Goal: Information Seeking & Learning: Learn about a topic

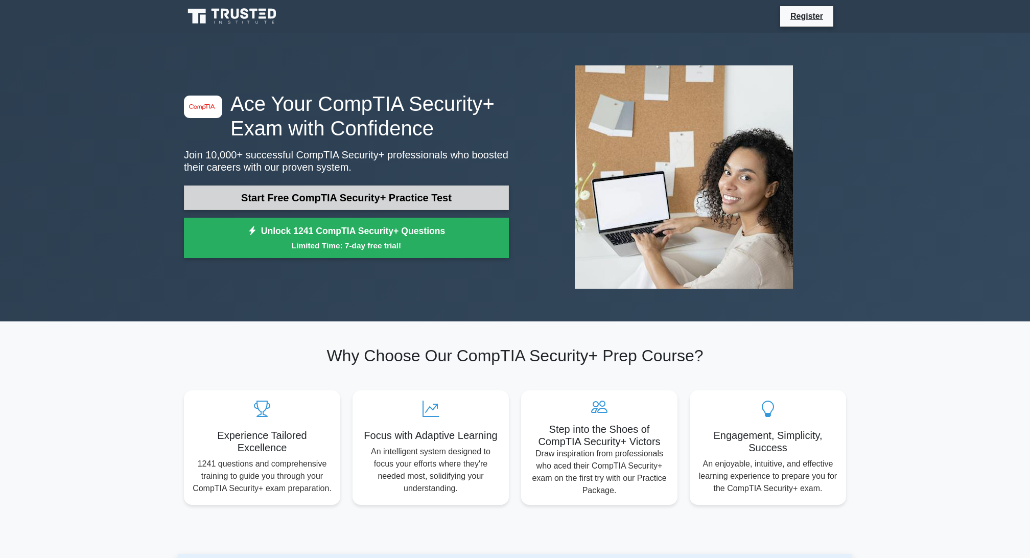
click at [272, 203] on link "Start Free CompTIA Security+ Practice Test" at bounding box center [346, 197] width 325 height 25
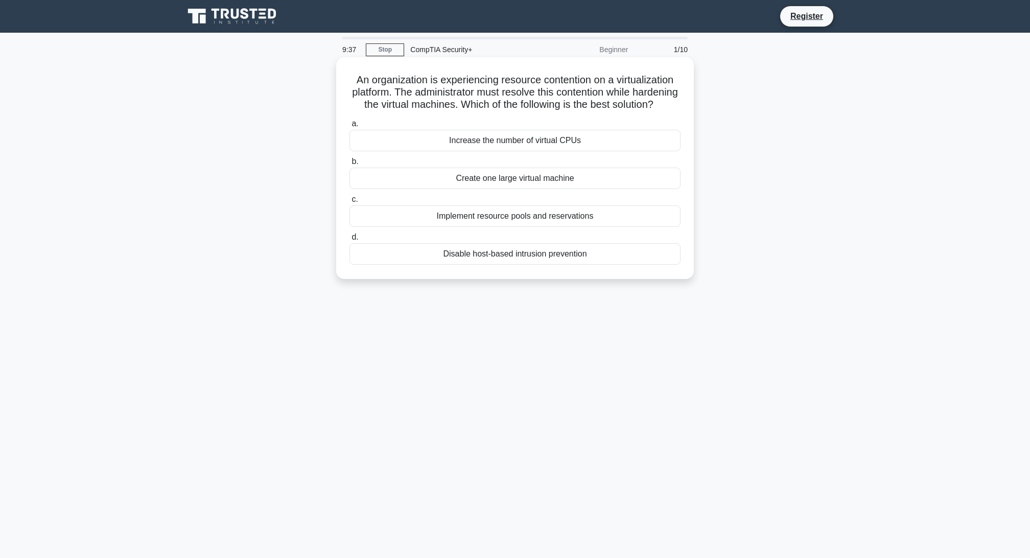
click at [500, 151] on div "Increase the number of virtual CPUs" at bounding box center [514, 140] width 331 height 21
click at [349, 127] on input "a. Increase the number of virtual CPUs" at bounding box center [349, 124] width 0 height 7
click at [520, 179] on div "Perform a post-change review" at bounding box center [514, 178] width 331 height 21
click at [349, 165] on input "b. Perform a post-change review" at bounding box center [349, 161] width 0 height 7
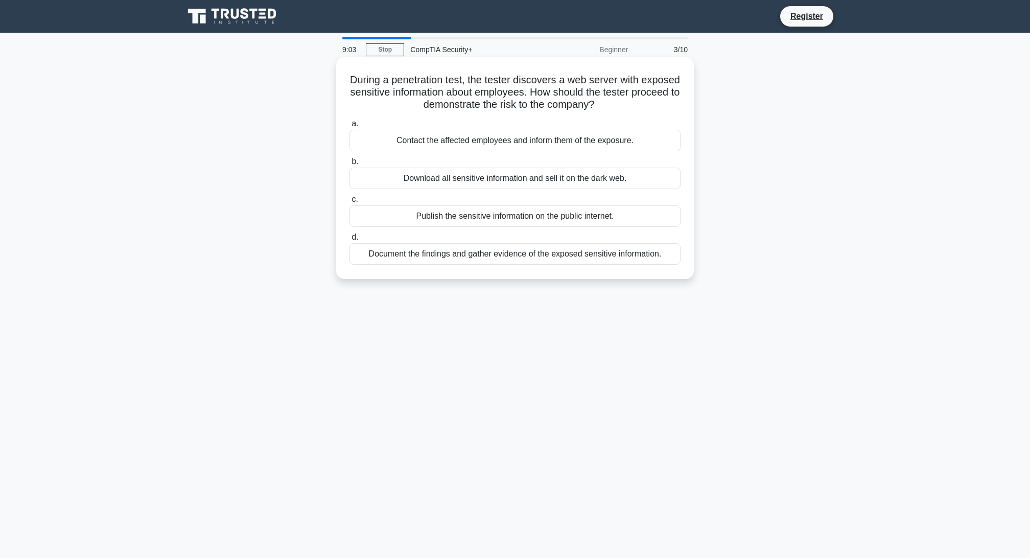
click at [471, 260] on div "Document the findings and gather evidence of the exposed sensitive information." at bounding box center [514, 253] width 331 height 21
click at [349, 241] on input "d. Document the findings and gather evidence of the exposed sensitive informati…" at bounding box center [349, 237] width 0 height 7
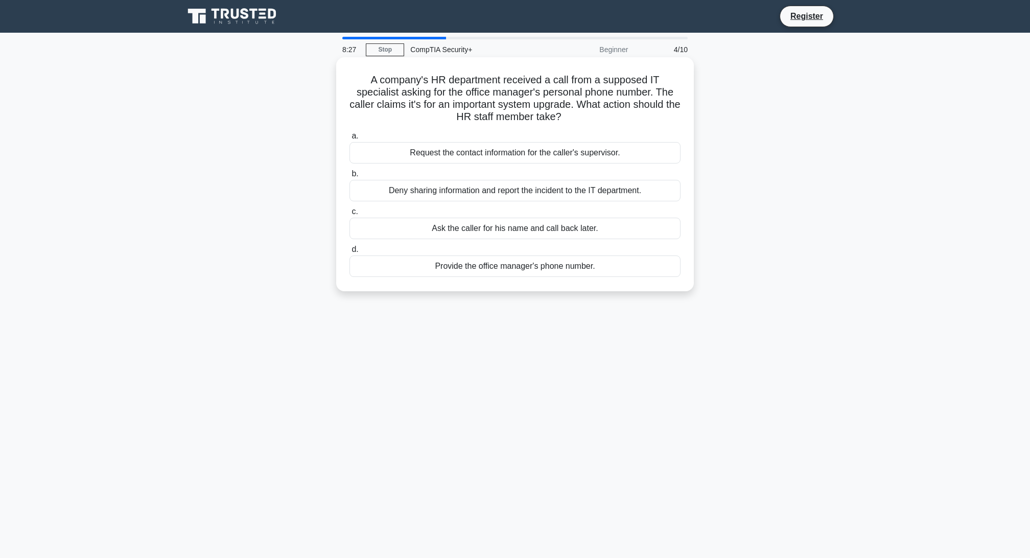
click at [505, 194] on div "Deny sharing information and report the incident to the IT department." at bounding box center [514, 190] width 331 height 21
click at [349, 177] on input "b. Deny sharing information and report the incident to the IT department." at bounding box center [349, 174] width 0 height 7
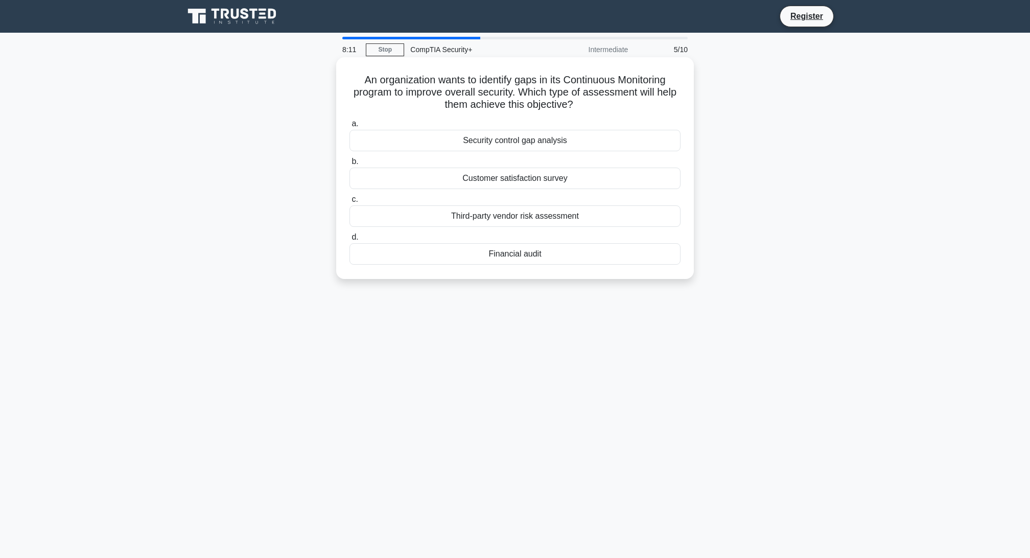
click at [512, 142] on div "Security control gap analysis" at bounding box center [514, 140] width 331 height 21
click at [349, 127] on input "a. Security control gap analysis" at bounding box center [349, 124] width 0 height 7
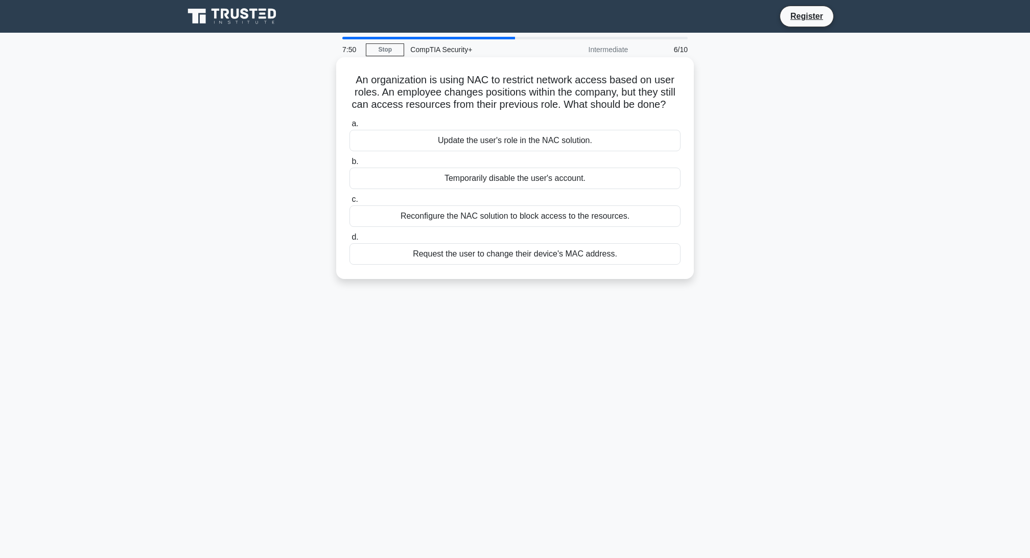
click at [487, 151] on div "Update the user's role in the NAC solution." at bounding box center [514, 140] width 331 height 21
click at [349, 127] on input "a. Update the user's role in the NAC solution." at bounding box center [349, 124] width 0 height 7
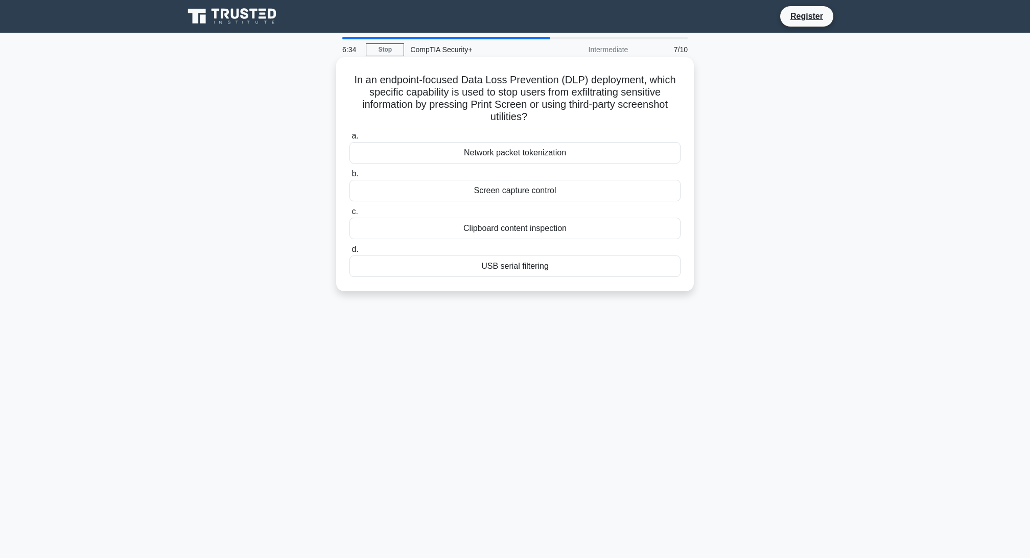
click at [510, 194] on div "Screen capture control" at bounding box center [514, 190] width 331 height 21
click at [349, 177] on input "b. Screen capture control" at bounding box center [349, 174] width 0 height 7
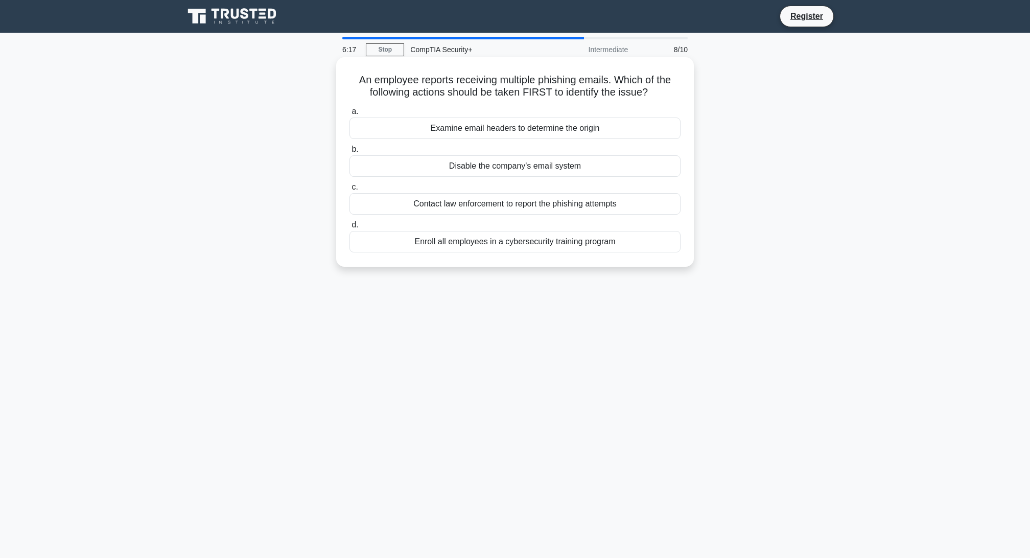
click at [488, 135] on div "Examine email headers to determine the origin" at bounding box center [514, 127] width 331 height 21
click at [349, 115] on input "a. Examine email headers to determine the origin" at bounding box center [349, 111] width 0 height 7
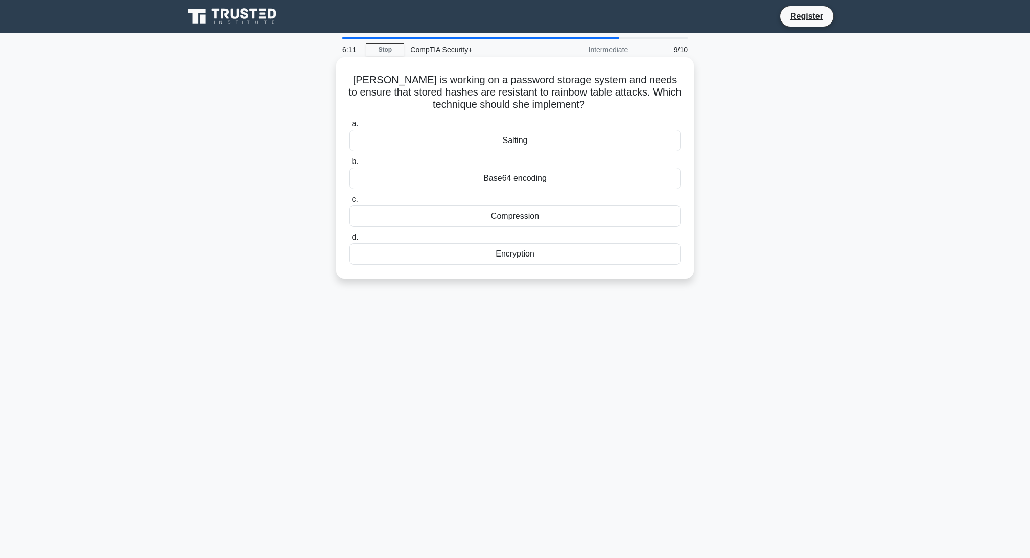
click at [478, 148] on div "Salting" at bounding box center [514, 140] width 331 height 21
click at [349, 127] on input "a. Salting" at bounding box center [349, 124] width 0 height 7
click at [485, 214] on div "connect-src https://adnetwork.example.com;" at bounding box center [514, 215] width 331 height 21
click at [349, 203] on input "c. connect-src https://adnetwork.example.com;" at bounding box center [349, 199] width 0 height 7
